Goal: Task Accomplishment & Management: Manage account settings

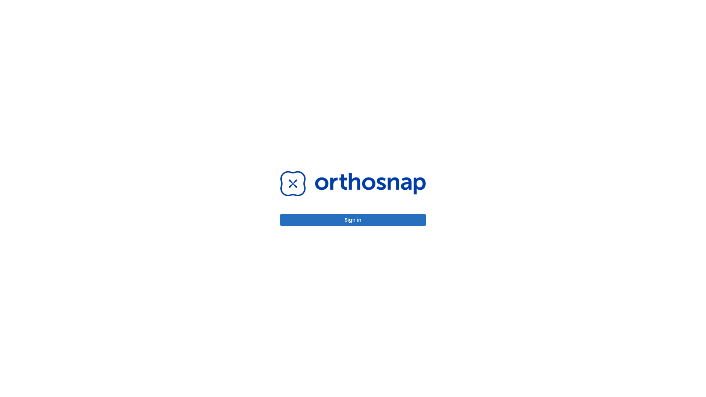
click at [353, 220] on button "Sign in" at bounding box center [353, 220] width 146 height 12
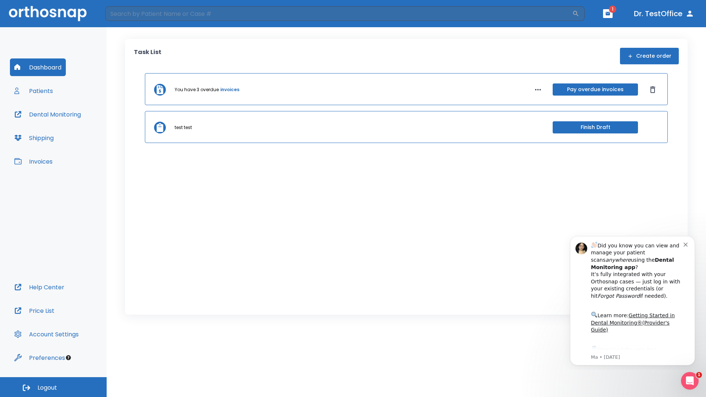
click at [53, 387] on span "Logout" at bounding box center [47, 388] width 19 height 8
